Goal: Task Accomplishment & Management: Manage account settings

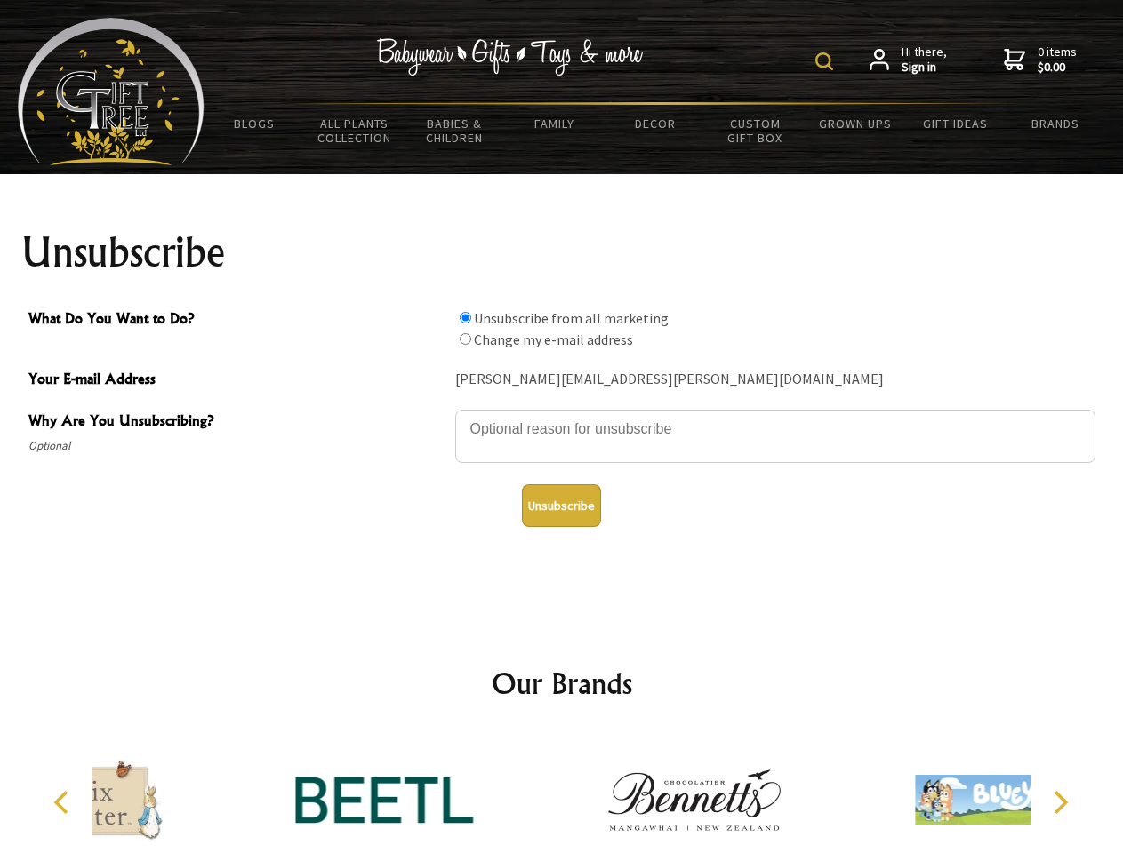
click at [827, 61] on img at bounding box center [824, 61] width 18 height 18
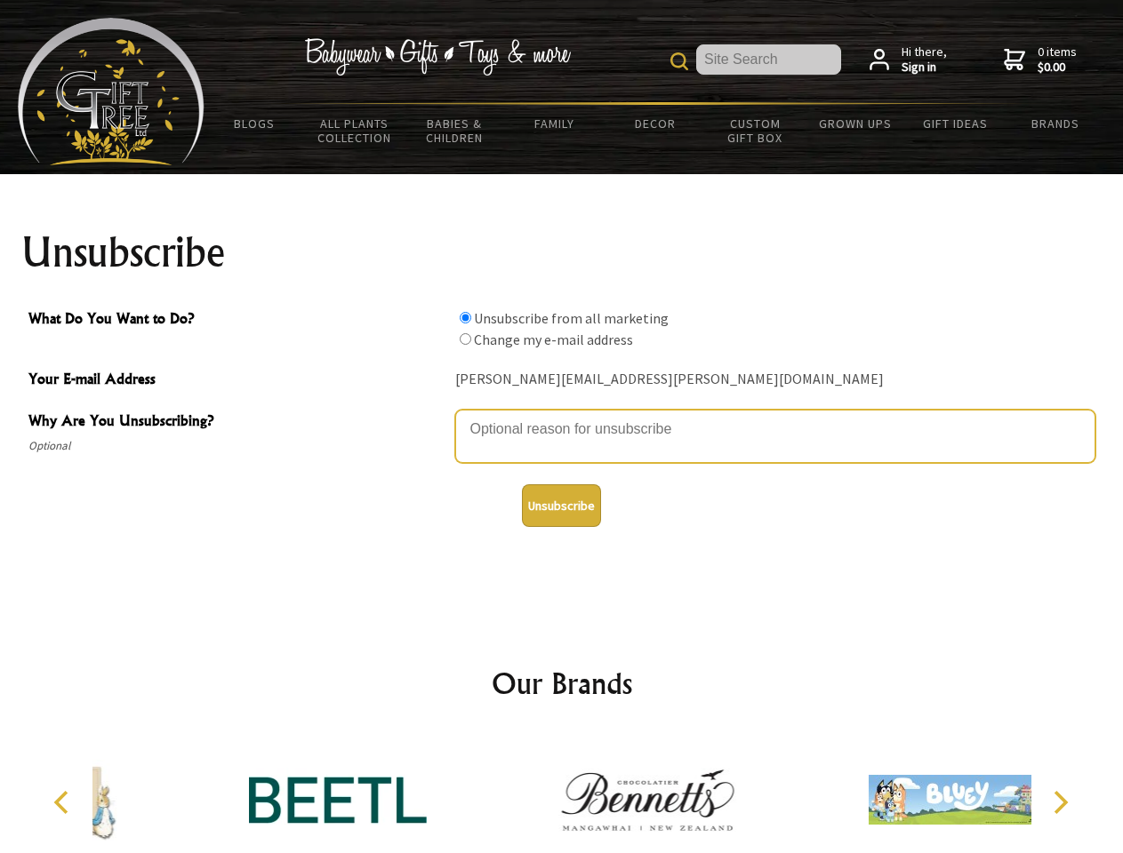
click at [562, 416] on textarea "Why Are You Unsubscribing?" at bounding box center [775, 436] width 640 height 53
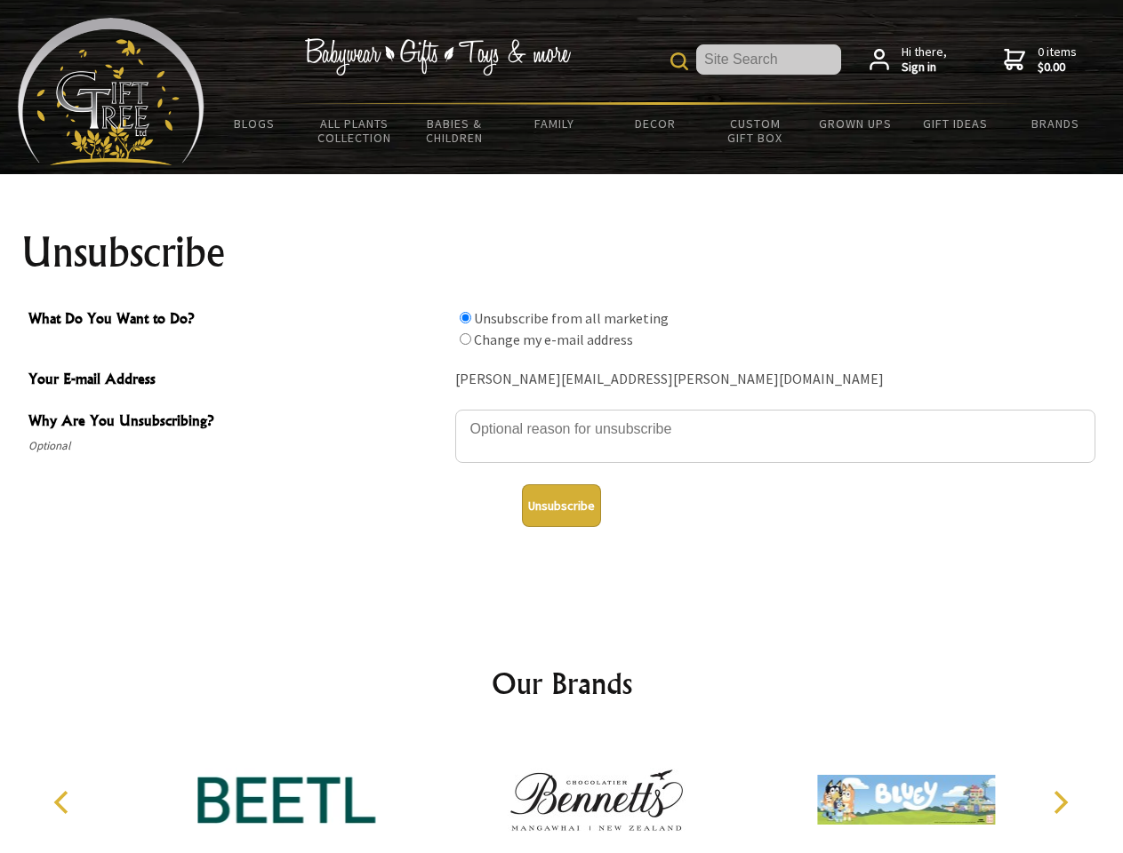
click at [465, 317] on input "What Do You Want to Do?" at bounding box center [465, 318] width 12 height 12
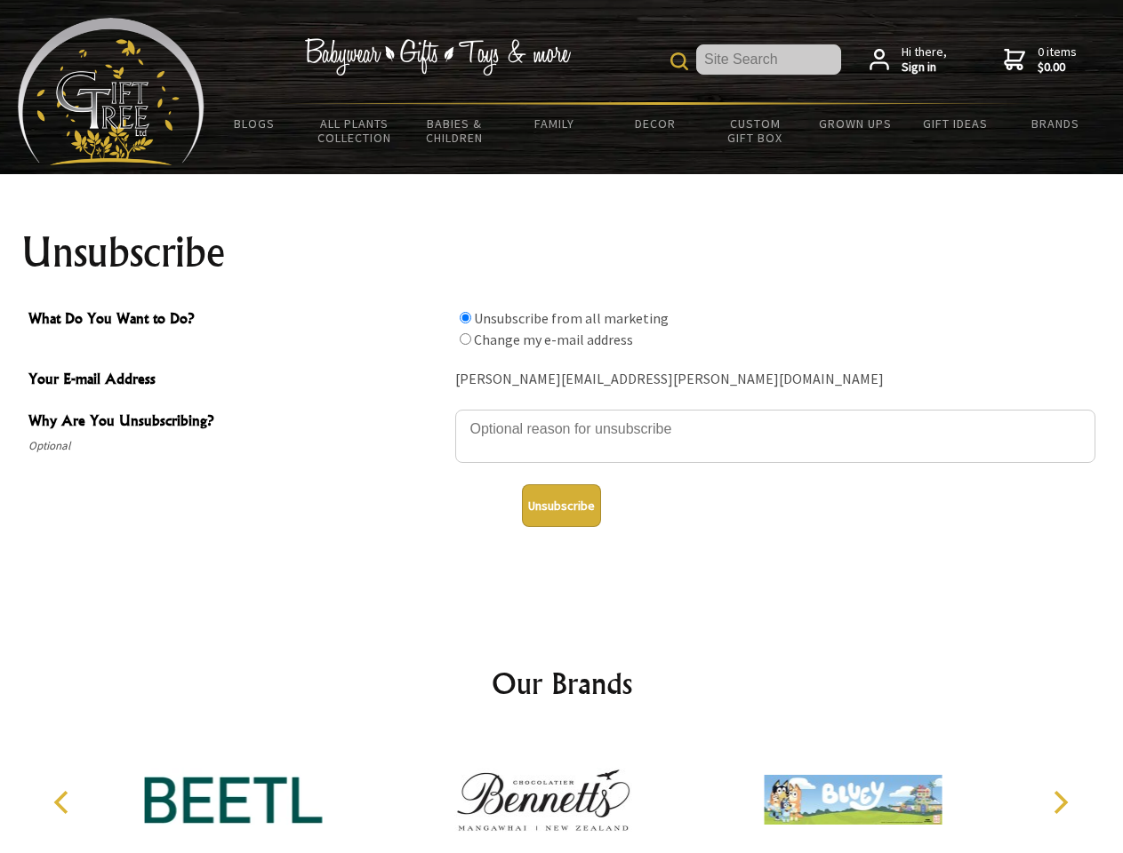
click at [465, 339] on input "What Do You Want to Do?" at bounding box center [465, 339] width 12 height 12
radio input "true"
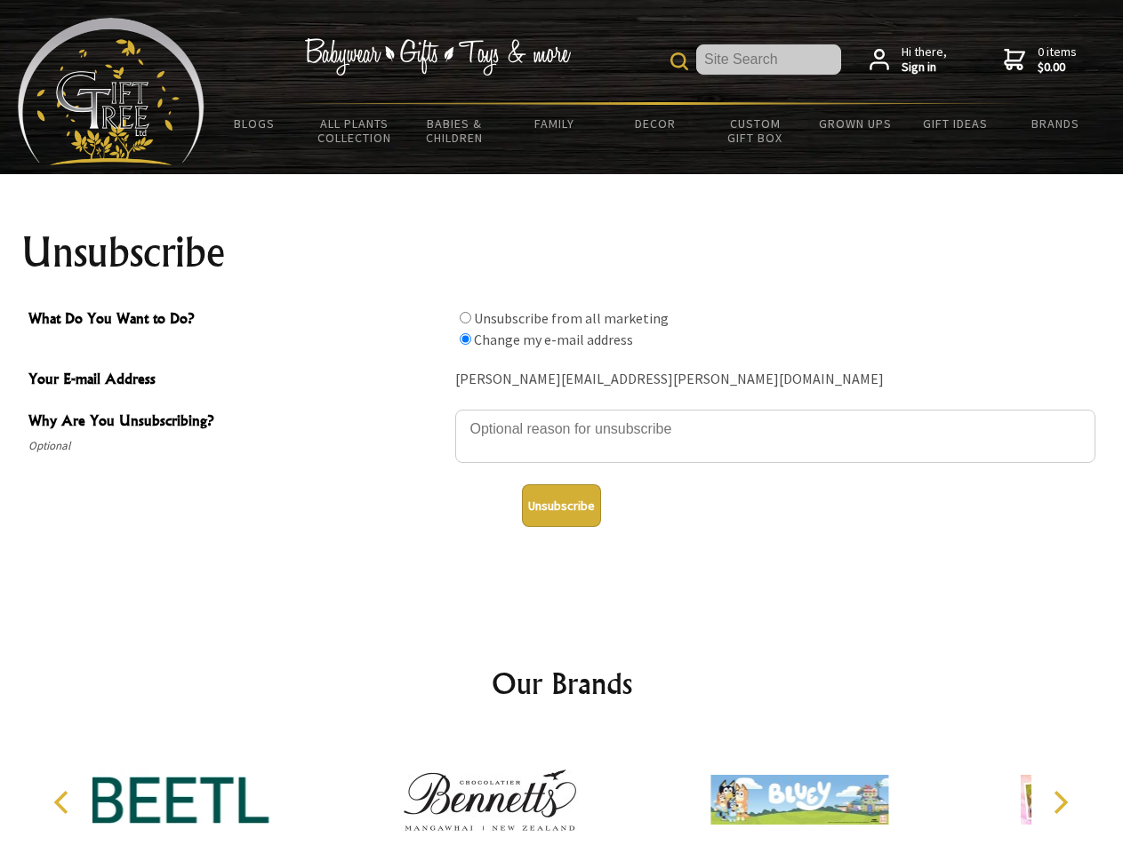
click at [561, 506] on button "Unsubscribe" at bounding box center [561, 505] width 79 height 43
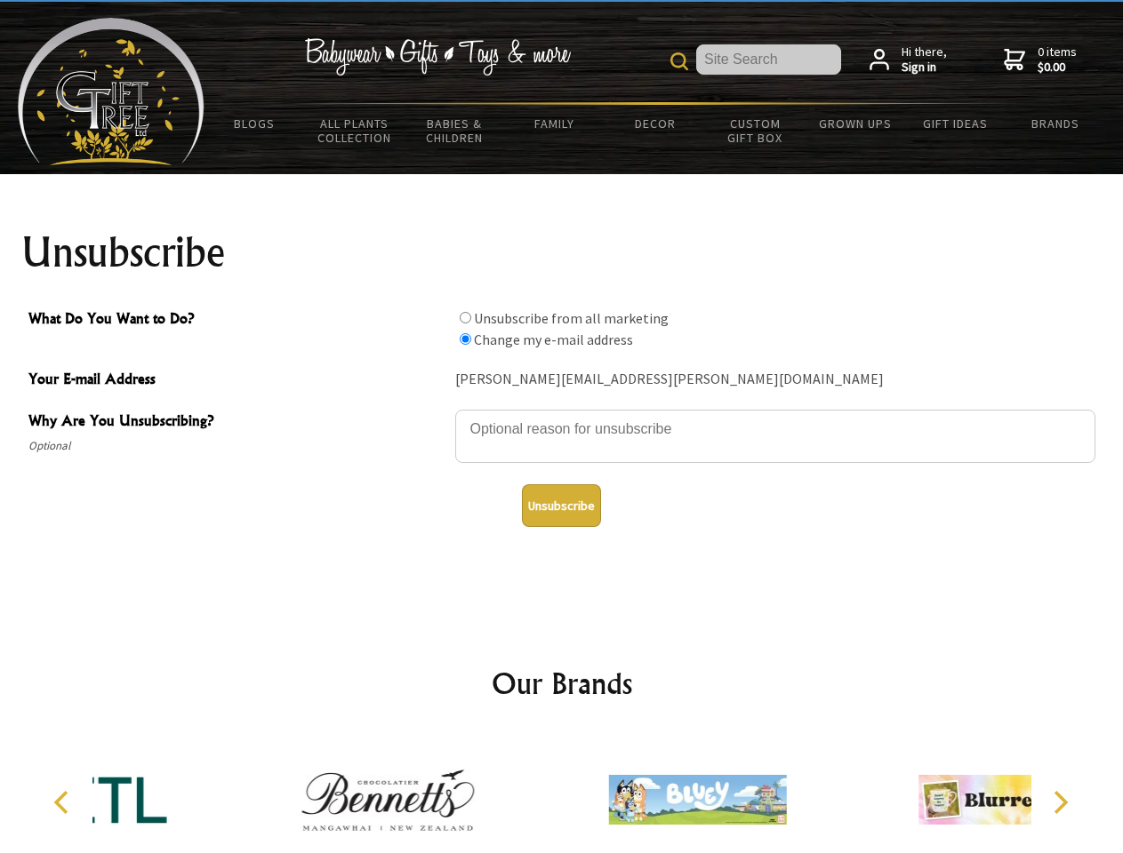
click at [562, 793] on div at bounding box center [696, 802] width 309 height 139
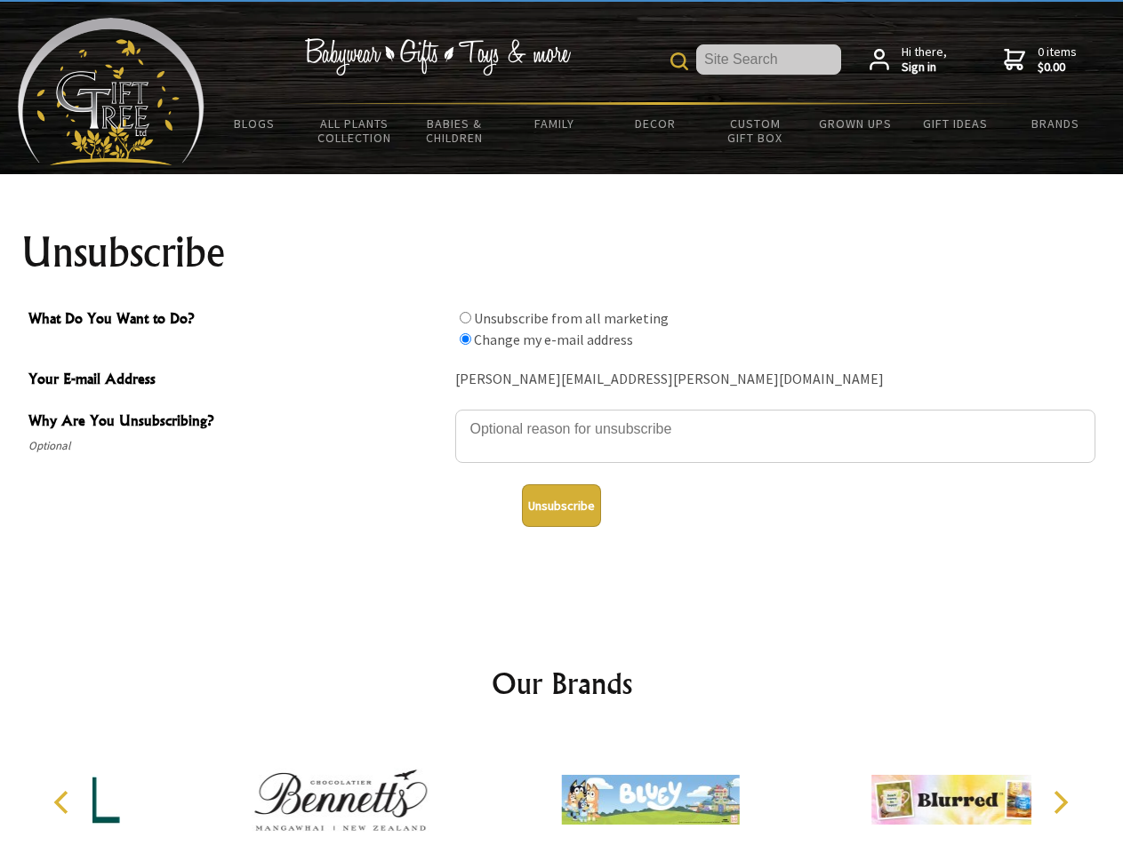
click at [64, 803] on icon "Previous" at bounding box center [63, 802] width 23 height 23
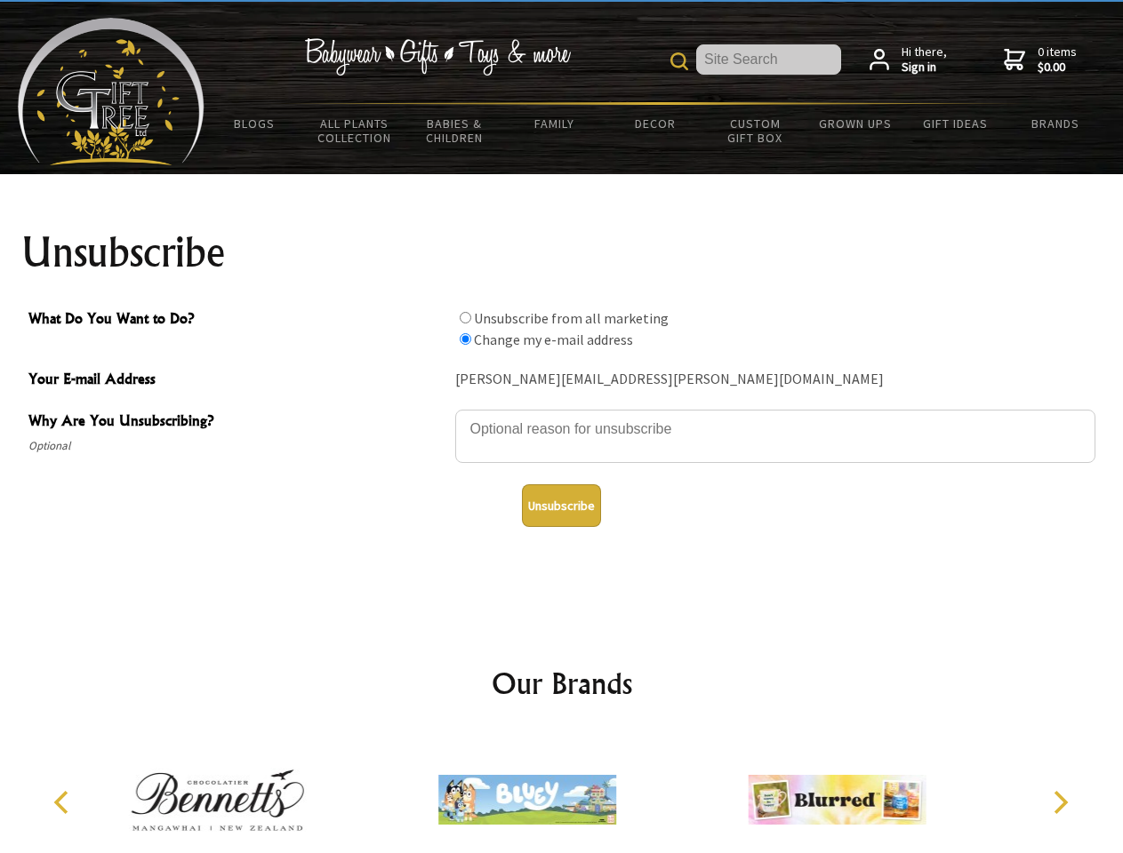
click at [1059, 803] on icon "Next" at bounding box center [1058, 802] width 23 height 23
